Goal: Navigation & Orientation: Find specific page/section

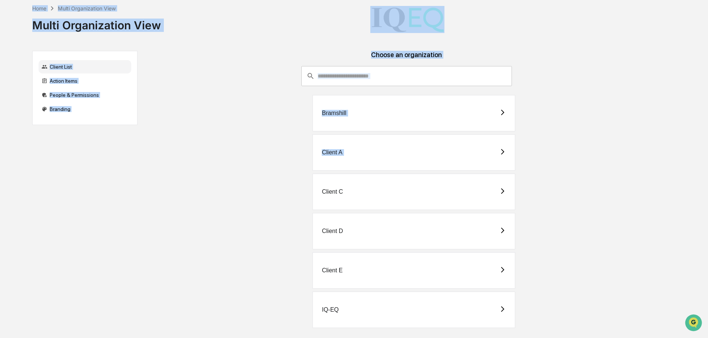
drag, startPoint x: 0, startPoint y: 1, endPoint x: 478, endPoint y: 153, distance: 502.0
click at [476, 153] on div "Home Multi Organization View Multi Organization View Client List Action Items P…" at bounding box center [354, 172] width 708 height 344
click at [659, 158] on div "Client A" at bounding box center [406, 152] width 526 height 36
click at [625, 150] on div "Client A" at bounding box center [406, 152] width 526 height 36
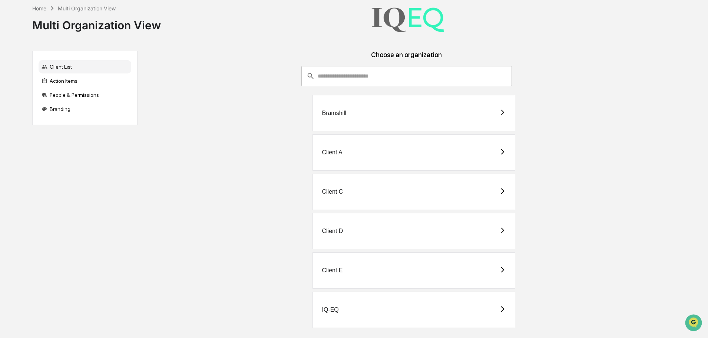
click at [638, 77] on div "​ ​ Bramshill Client A Client C Client D Client E IQ-EQ" at bounding box center [406, 198] width 526 height 265
click at [336, 311] on div "IQ-EQ" at bounding box center [330, 309] width 17 height 7
